Goal: Task Accomplishment & Management: Manage account settings

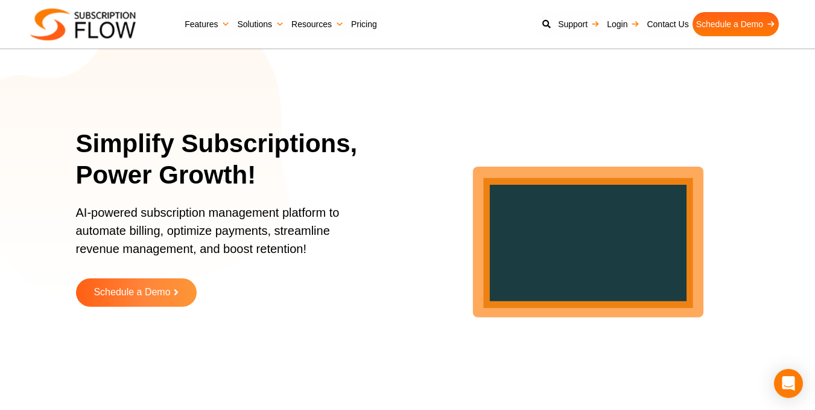
click at [611, 24] on link "Login" at bounding box center [623, 24] width 40 height 24
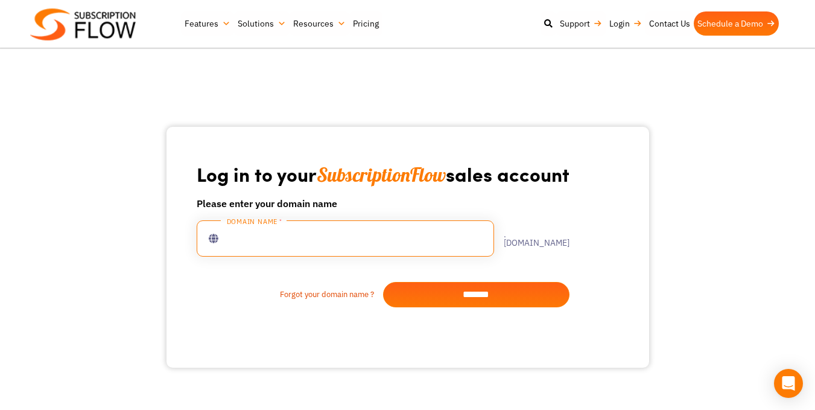
click at [291, 244] on input "text" at bounding box center [345, 238] width 297 height 36
type input "********"
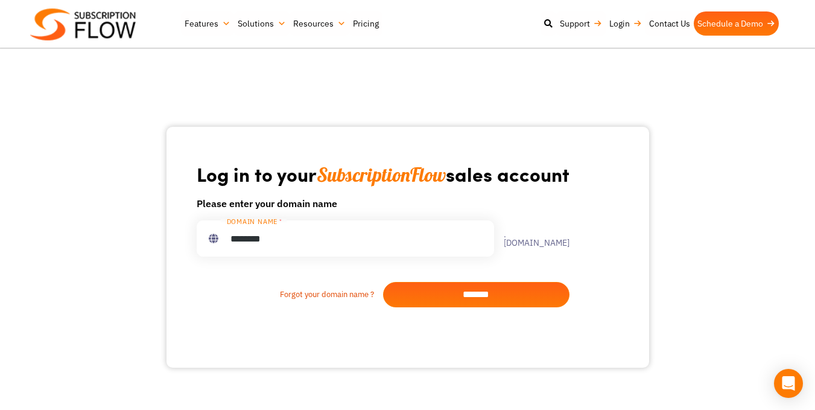
click at [432, 300] on input "*******" at bounding box center [476, 294] width 186 height 25
